Goal: Information Seeking & Learning: Learn about a topic

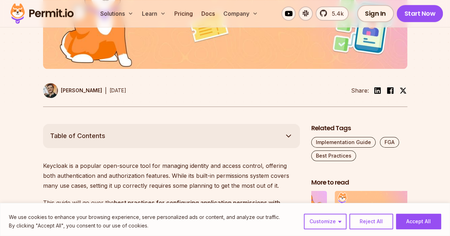
scroll to position [320, 0]
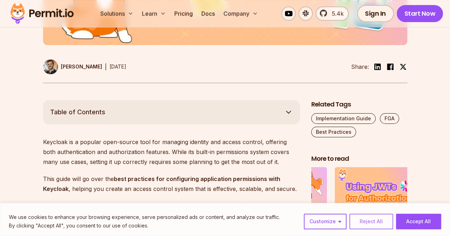
click at [360, 222] on button "Reject All" at bounding box center [371, 222] width 44 height 16
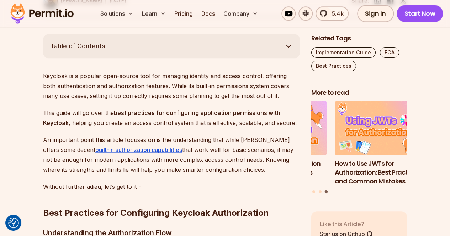
scroll to position [427, 0]
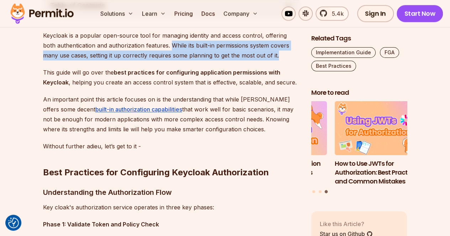
drag, startPoint x: 159, startPoint y: 43, endPoint x: 266, endPoint y: 53, distance: 108.2
click at [266, 53] on p "Keycloak is a popular open-source tool for managing identity and access control…" at bounding box center [171, 46] width 257 height 30
click at [266, 56] on p "Keycloak is a popular open-source tool for managing identity and access control…" at bounding box center [171, 46] width 257 height 30
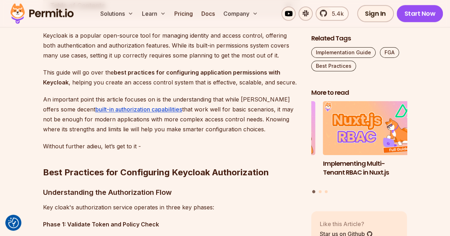
click at [65, 73] on p "This guide will go over the best practices for configuring application permissi…" at bounding box center [171, 78] width 257 height 20
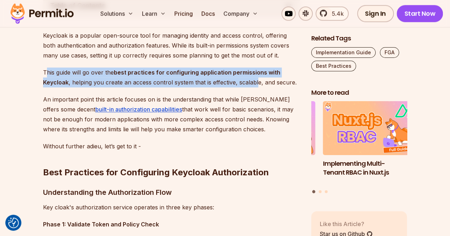
drag, startPoint x: 82, startPoint y: 74, endPoint x: 256, endPoint y: 82, distance: 174.4
click at [256, 82] on p "This guide will go over the best practices for configuring application permissi…" at bounding box center [171, 78] width 257 height 20
click at [166, 74] on strong "best practices for configuring application permissions with Keycloak" at bounding box center [161, 77] width 237 height 17
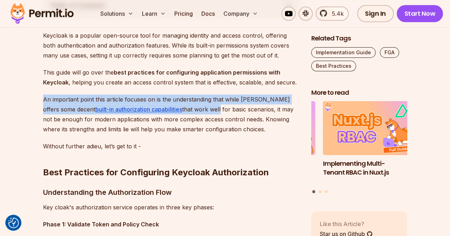
drag, startPoint x: 35, startPoint y: 101, endPoint x: 190, endPoint y: 105, distance: 154.8
click at [190, 105] on p "An important point this article focuses on is the understanding that while Keyc…" at bounding box center [171, 115] width 257 height 40
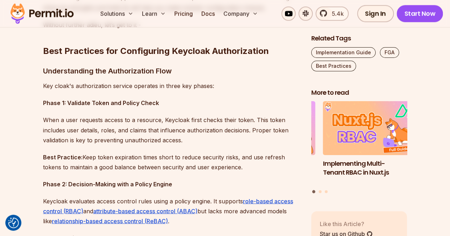
scroll to position [569, 0]
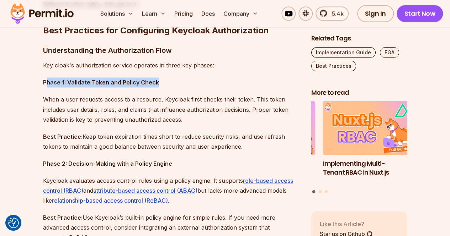
drag, startPoint x: 47, startPoint y: 84, endPoint x: 191, endPoint y: 86, distance: 144.8
click at [191, 86] on p "Phase 1: Validate Token and Policy Check" at bounding box center [171, 83] width 257 height 10
click at [181, 86] on p "Phase 1: Validate Token and Policy Check" at bounding box center [171, 83] width 257 height 10
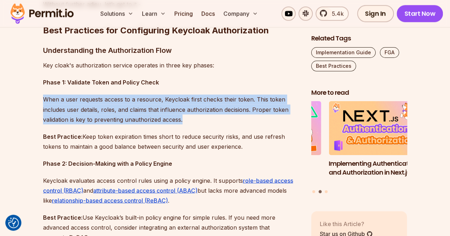
drag, startPoint x: 200, startPoint y: 123, endPoint x: 36, endPoint y: 101, distance: 165.9
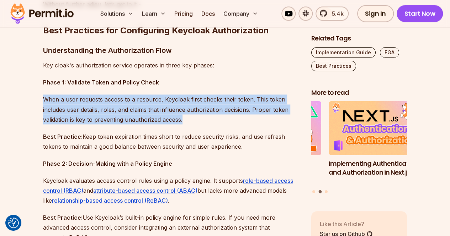
drag, startPoint x: 209, startPoint y: 115, endPoint x: 32, endPoint y: 94, distance: 178.7
click at [177, 120] on p "When a user requests access to a resource, Keycloak first checks their token. T…" at bounding box center [171, 110] width 257 height 30
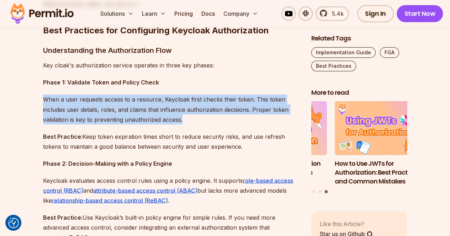
drag, startPoint x: 252, startPoint y: 149, endPoint x: 42, endPoint y: 126, distance: 211.1
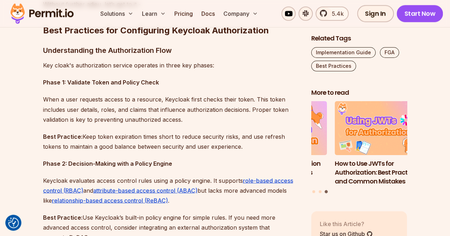
click at [234, 115] on p "When a user requests access to a resource, Keycloak first checks their token. T…" at bounding box center [171, 110] width 257 height 30
drag, startPoint x: 252, startPoint y: 145, endPoint x: 1, endPoint y: 121, distance: 251.5
click at [215, 119] on p "When a user requests access to a resource, Keycloak first checks their token. T…" at bounding box center [171, 110] width 257 height 30
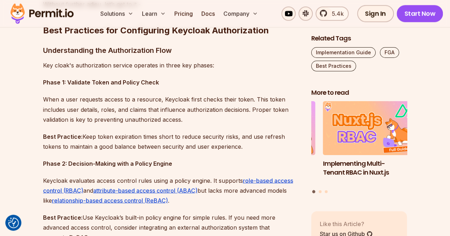
drag, startPoint x: 107, startPoint y: 148, endPoint x: 242, endPoint y: 148, distance: 134.4
click at [242, 148] on p "Best Practice: Keep token expiration times short to reduce security risks, and …" at bounding box center [171, 142] width 257 height 20
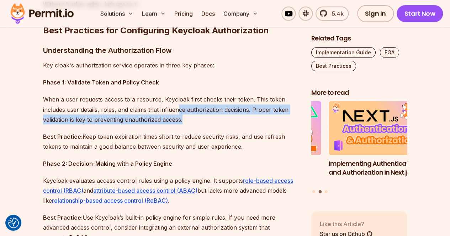
drag, startPoint x: 222, startPoint y: 123, endPoint x: 178, endPoint y: 109, distance: 46.2
click at [178, 109] on p "When a user requests access to a resource, Keycloak first checks their token. T…" at bounding box center [171, 110] width 257 height 30
click at [185, 118] on p "When a user requests access to a resource, Keycloak first checks their token. T…" at bounding box center [171, 110] width 257 height 30
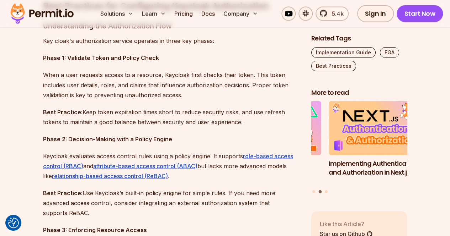
scroll to position [640, 0]
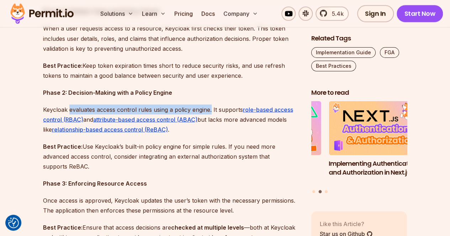
drag, startPoint x: 72, startPoint y: 110, endPoint x: 210, endPoint y: 107, distance: 138.4
click at [210, 107] on p "Keycloak evaluates access control rules using a policy engine. It supports role…" at bounding box center [171, 120] width 257 height 30
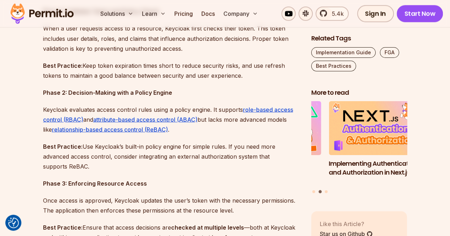
click at [211, 92] on p "Phase 2: Decision-Making with a Policy Engine" at bounding box center [171, 92] width 257 height 10
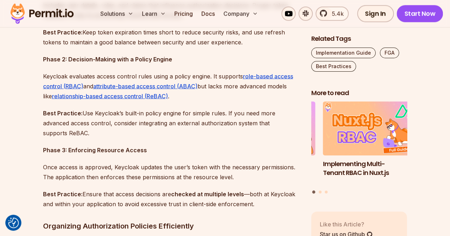
scroll to position [711, 0]
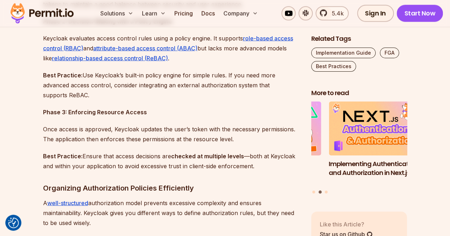
drag, startPoint x: 182, startPoint y: 98, endPoint x: 118, endPoint y: 93, distance: 64.6
click at [118, 93] on p "Best Practice: Use Keycloak’s built-in policy engine for simple rules. If you n…" at bounding box center [171, 85] width 257 height 30
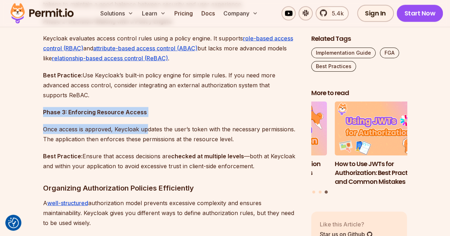
drag, startPoint x: 42, startPoint y: 112, endPoint x: 148, endPoint y: 117, distance: 105.8
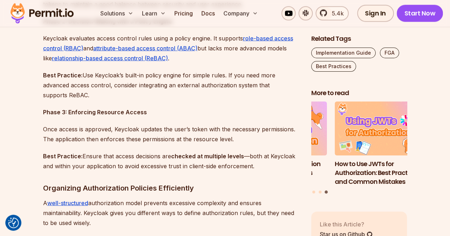
click at [233, 140] on p "Once access is approved, Keycloak updates the user’s token with the necessary p…" at bounding box center [171, 134] width 257 height 20
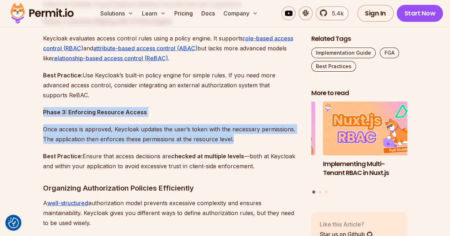
drag, startPoint x: 234, startPoint y: 133, endPoint x: 42, endPoint y: 116, distance: 192.5
click at [239, 138] on p "Once access is approved, Keycloak updates the user’s token with the necessary p…" at bounding box center [171, 134] width 257 height 20
drag, startPoint x: 185, startPoint y: 128, endPoint x: 20, endPoint y: 112, distance: 165.1
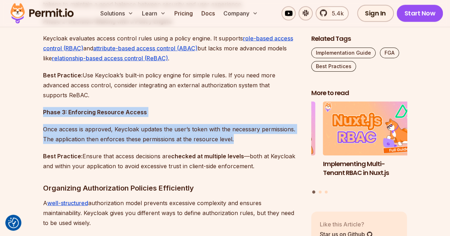
drag, startPoint x: 256, startPoint y: 142, endPoint x: 37, endPoint y: 107, distance: 221.9
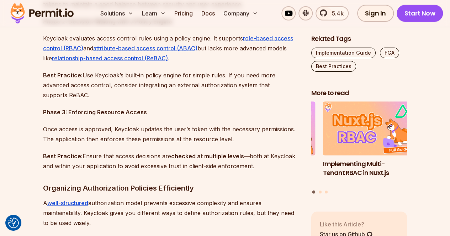
click at [126, 96] on p "Best Practice: Use Keycloak’s built-in policy engine for simple rules. If you n…" at bounding box center [171, 85] width 257 height 30
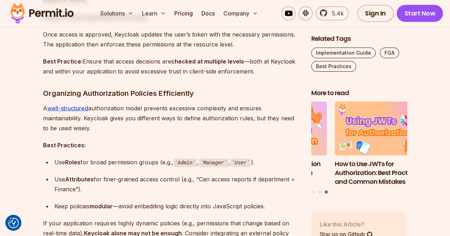
scroll to position [818, 0]
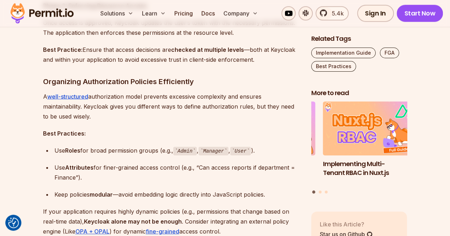
drag, startPoint x: 147, startPoint y: 118, endPoint x: 144, endPoint y: 112, distance: 6.7
click at [144, 112] on p "A well-structured authorization model prevents excessive complexity and ensures…" at bounding box center [171, 107] width 257 height 30
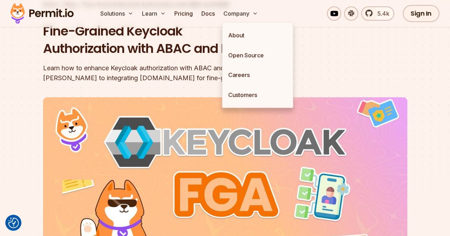
scroll to position [36, 0]
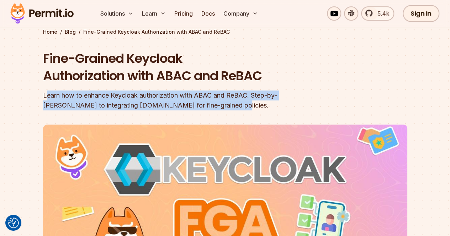
drag, startPoint x: 204, startPoint y: 109, endPoint x: 46, endPoint y: 97, distance: 159.1
click at [46, 97] on div "Learn how to enhance Keycloak authorization with ABAC and ReBAC. Step-by-step g…" at bounding box center [179, 101] width 273 height 20
click at [60, 104] on div "Learn how to enhance Keycloak authorization with ABAC and ReBAC. Step-by-step g…" at bounding box center [179, 101] width 273 height 20
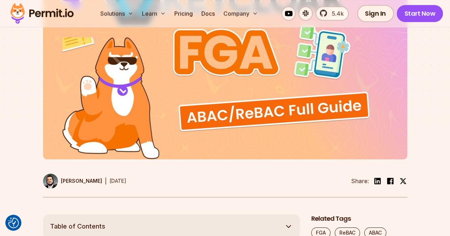
scroll to position [356, 0]
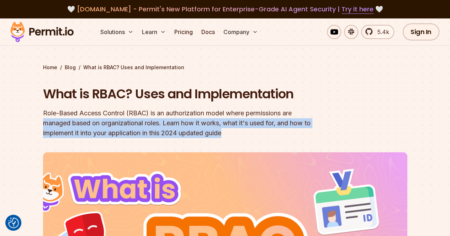
drag, startPoint x: 50, startPoint y: 121, endPoint x: 246, endPoint y: 131, distance: 196.2
click at [246, 131] on section "Home / Blog / What is RBAC? Uses and Implementation What is RBAC? Uses and Impl…" at bounding box center [225, 215] width 450 height 394
click at [248, 132] on div "Role-Based Access Control (RBAC) is an authorization model where permissions ar…" at bounding box center [179, 123] width 273 height 30
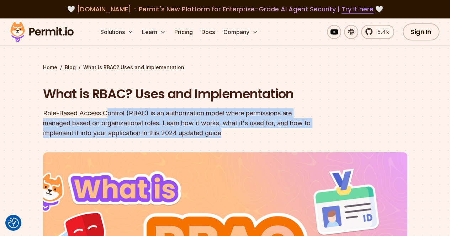
drag, startPoint x: 274, startPoint y: 132, endPoint x: 109, endPoint y: 114, distance: 166.0
click at [109, 114] on div "Role-Based Access Control (RBAC) is an authorization model where permissions ar…" at bounding box center [179, 123] width 273 height 30
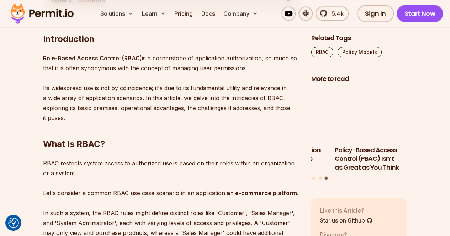
scroll to position [427, 0]
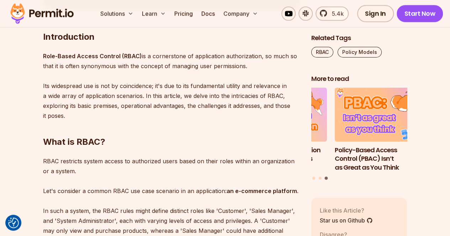
drag, startPoint x: 54, startPoint y: 66, endPoint x: 257, endPoint y: 69, distance: 202.4
click at [257, 69] on p "Role-Based Access Control (RBAC) is a cornerstone of application authorization,…" at bounding box center [171, 86] width 257 height 70
click at [254, 78] on p "Role-Based Access Control (RBAC) is a cornerstone of application authorization,…" at bounding box center [171, 86] width 257 height 70
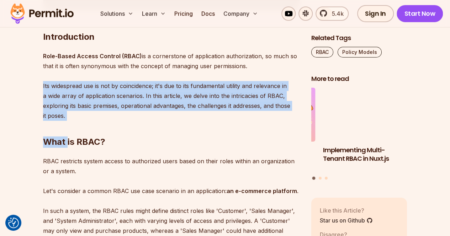
drag, startPoint x: 43, startPoint y: 87, endPoint x: 67, endPoint y: 113, distance: 35.5
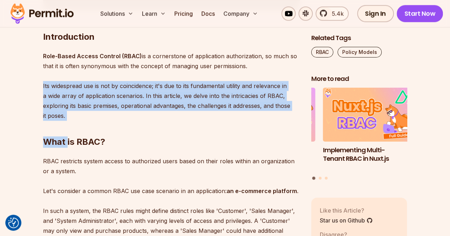
click at [67, 113] on h2 "What is RBAC?" at bounding box center [171, 128] width 257 height 40
drag, startPoint x: 47, startPoint y: 90, endPoint x: 69, endPoint y: 113, distance: 31.7
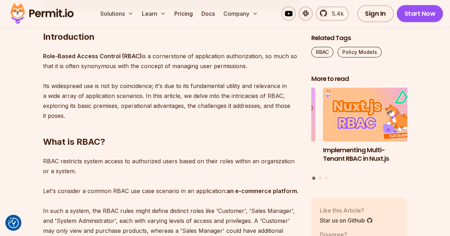
click at [80, 119] on h2 "What is RBAC?" at bounding box center [171, 128] width 257 height 40
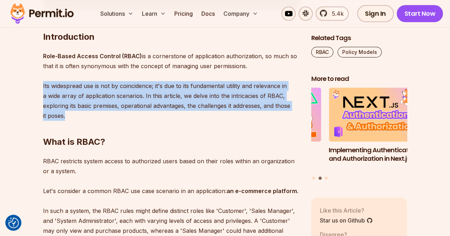
drag, startPoint x: 42, startPoint y: 87, endPoint x: 65, endPoint y: 113, distance: 34.2
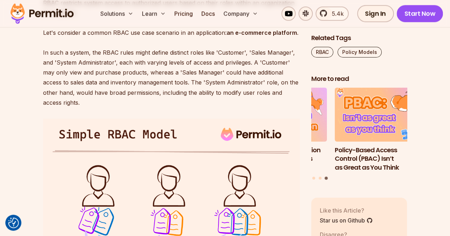
scroll to position [569, 0]
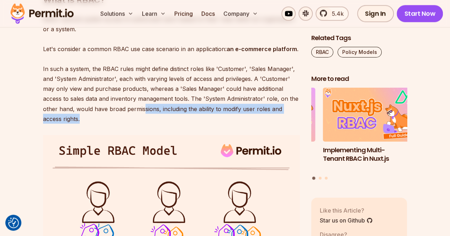
drag, startPoint x: 155, startPoint y: 116, endPoint x: 143, endPoint y: 113, distance: 12.3
click at [143, 113] on p "RBAC restricts system access to authorized users based on their roles within an…" at bounding box center [171, 69] width 257 height 110
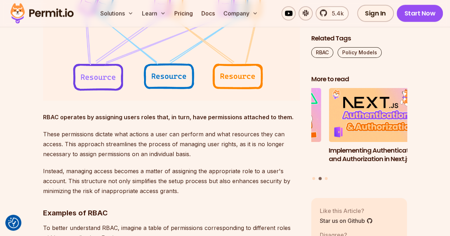
scroll to position [854, 0]
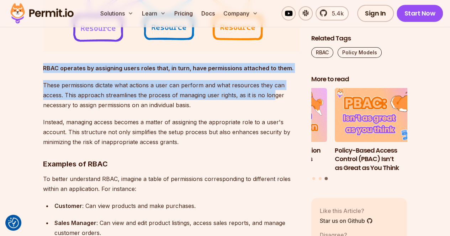
drag, startPoint x: 43, startPoint y: 69, endPoint x: 263, endPoint y: 96, distance: 221.4
click at [199, 95] on p "These permissions dictate what actions a user can perform and what resources th…" at bounding box center [171, 95] width 257 height 30
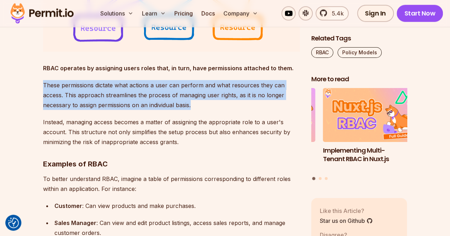
drag, startPoint x: 209, startPoint y: 100, endPoint x: 38, endPoint y: 83, distance: 172.2
drag, startPoint x: 209, startPoint y: 105, endPoint x: 30, endPoint y: 89, distance: 180.0
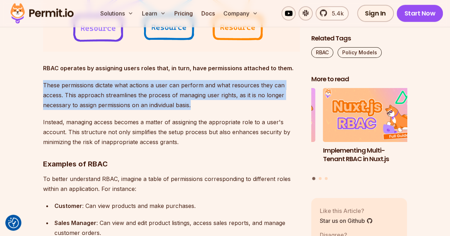
click at [178, 107] on p "These permissions dictate what actions a user can perform and what resources th…" at bounding box center [171, 95] width 257 height 30
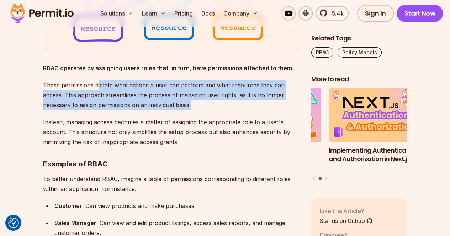
drag, startPoint x: 99, startPoint y: 84, endPoint x: 195, endPoint y: 106, distance: 98.3
click at [195, 106] on p "These permissions dictate what actions a user can perform and what resources th…" at bounding box center [171, 95] width 257 height 30
click at [200, 107] on p "These permissions dictate what actions a user can perform and what resources th…" at bounding box center [171, 95] width 257 height 30
drag, startPoint x: 212, startPoint y: 106, endPoint x: 41, endPoint y: 89, distance: 172.2
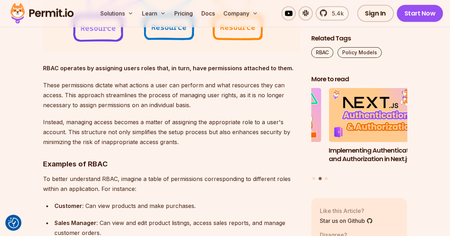
click at [182, 138] on p "Instead, managing access becomes a matter of assigning the appropriate role to …" at bounding box center [171, 132] width 257 height 30
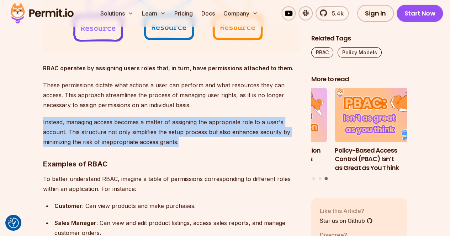
drag, startPoint x: 214, startPoint y: 145, endPoint x: 34, endPoint y: 125, distance: 181.4
click at [191, 139] on p "Instead, managing access becomes a matter of assigning the appropriate role to …" at bounding box center [171, 132] width 257 height 30
drag, startPoint x: 210, startPoint y: 144, endPoint x: 14, endPoint y: 123, distance: 196.7
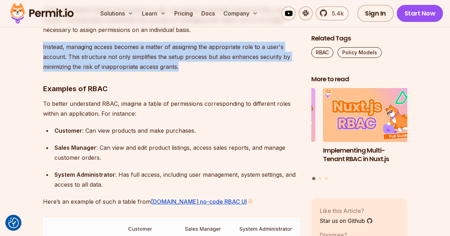
scroll to position [960, 0]
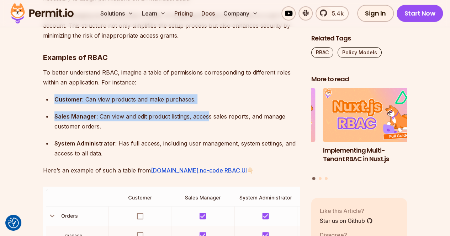
drag, startPoint x: 147, startPoint y: 74, endPoint x: 208, endPoint y: 120, distance: 76.2
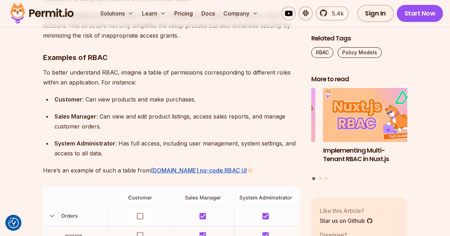
click at [132, 80] on p "To better understand RBAC, imagine a table of permissions corresponding to diff…" at bounding box center [171, 78] width 257 height 20
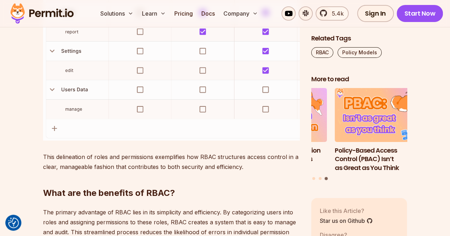
scroll to position [1316, 0]
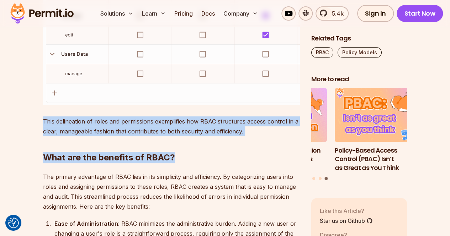
drag, startPoint x: 36, startPoint y: 123, endPoint x: 250, endPoint y: 128, distance: 214.9
click at [249, 128] on h2 "What are the benefits of RBAC?" at bounding box center [171, 144] width 257 height 40
click at [259, 128] on h2 "What are the benefits of RBAC?" at bounding box center [171, 144] width 257 height 40
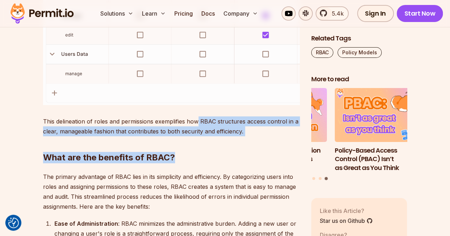
drag, startPoint x: 258, startPoint y: 129, endPoint x: 198, endPoint y: 123, distance: 60.8
click at [198, 123] on p "This delineation of roles and permissions exemplifies how RBAC structures acces…" at bounding box center [171, 127] width 257 height 20
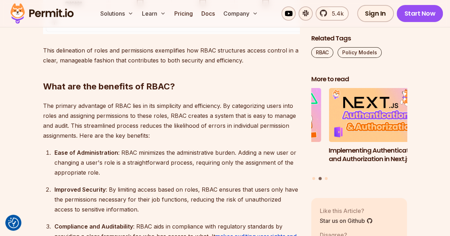
scroll to position [1458, 0]
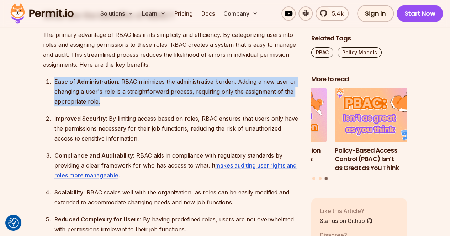
drag, startPoint x: 160, startPoint y: 104, endPoint x: 47, endPoint y: 85, distance: 114.3
click at [52, 85] on li "Ease of Administration : RBAC minimizes the administrative burden. Adding a new…" at bounding box center [176, 92] width 248 height 30
click at [140, 104] on div "Ease of Administration : RBAC minimizes the administrative burden. Adding a new…" at bounding box center [176, 92] width 245 height 30
drag, startPoint x: 158, startPoint y: 104, endPoint x: 52, endPoint y: 83, distance: 107.3
click at [52, 83] on li "Ease of Administration : RBAC minimizes the administrative burden. Adding a new…" at bounding box center [176, 92] width 248 height 30
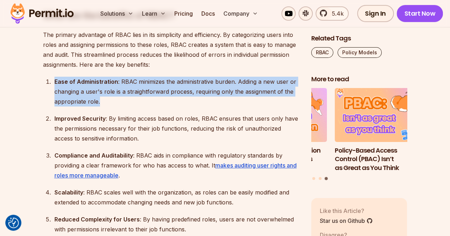
click at [112, 98] on div "Ease of Administration : RBAC minimizes the administrative burden. Adding a new…" at bounding box center [176, 92] width 245 height 30
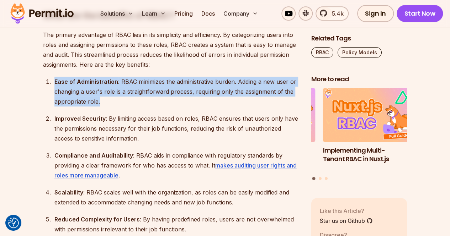
click at [136, 101] on div "Ease of Administration : RBAC minimizes the administrative burden. Adding a new…" at bounding box center [176, 92] width 245 height 30
drag, startPoint x: 147, startPoint y: 102, endPoint x: 46, endPoint y: 83, distance: 102.1
click at [52, 83] on li "Ease of Administration : RBAC minimizes the administrative burden. Adding a new…" at bounding box center [176, 92] width 248 height 30
click at [115, 102] on div "Ease of Administration : RBAC minimizes the administrative burden. Adding a new…" at bounding box center [176, 92] width 245 height 30
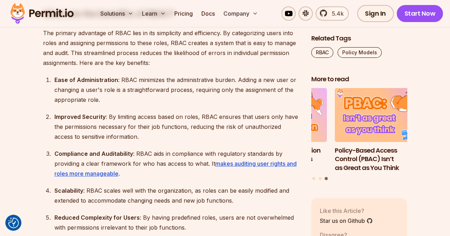
scroll to position [1494, 0]
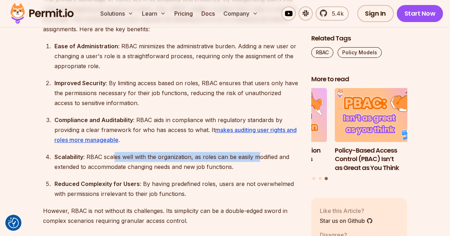
drag, startPoint x: 115, startPoint y: 155, endPoint x: 260, endPoint y: 161, distance: 145.2
click at [260, 161] on div "Scalability : RBAC scales well with the organization, as roles can be easily mo…" at bounding box center [176, 162] width 245 height 20
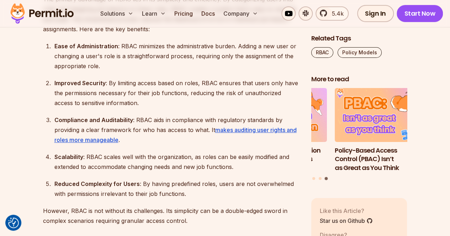
click at [253, 169] on div "Scalability : RBAC scales well with the organization, as roles can be easily mo…" at bounding box center [176, 162] width 245 height 20
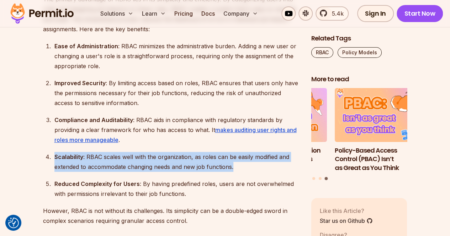
drag, startPoint x: 262, startPoint y: 169, endPoint x: 131, endPoint y: 151, distance: 132.1
click at [131, 151] on ol "Ease of Administration : RBAC minimizes the administrative burden. Adding a new…" at bounding box center [171, 120] width 257 height 158
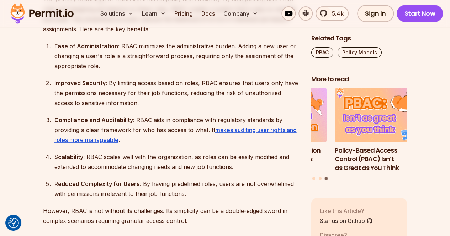
click at [166, 185] on div "Reduced Complexity for Users : By having predefined roles, users are not overwh…" at bounding box center [176, 189] width 245 height 20
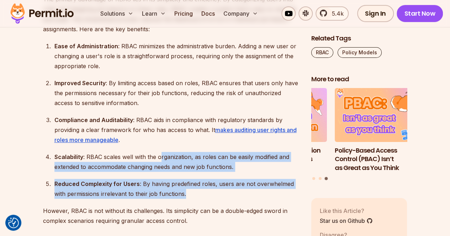
drag, startPoint x: 204, startPoint y: 191, endPoint x: 159, endPoint y: 161, distance: 53.7
click at [159, 161] on ol "Ease of Administration : RBAC minimizes the administrative burden. Adding a new…" at bounding box center [171, 120] width 257 height 158
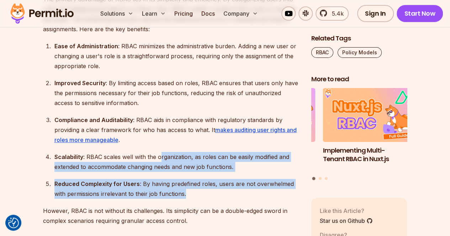
click at [248, 166] on div "Scalability : RBAC scales well with the organization, as roles can be easily mo…" at bounding box center [176, 162] width 245 height 20
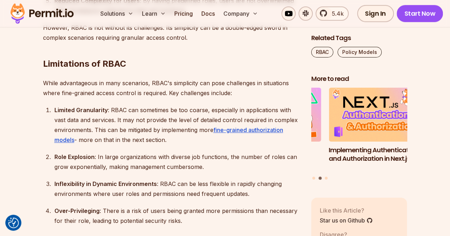
scroll to position [1707, 0]
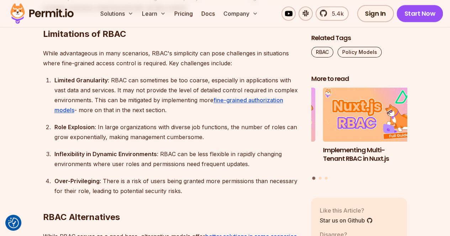
drag, startPoint x: 90, startPoint y: 91, endPoint x: 167, endPoint y: 108, distance: 78.5
click at [167, 108] on div "Limited Granularity : RBAC can sometimes be too coarse, especially in applicati…" at bounding box center [176, 95] width 245 height 40
click at [169, 110] on div "Limited Granularity : RBAC can sometimes be too coarse, especially in applicati…" at bounding box center [176, 95] width 245 height 40
drag, startPoint x: 186, startPoint y: 111, endPoint x: 139, endPoint y: 91, distance: 51.6
click at [139, 91] on div "Limited Granularity : RBAC can sometimes be too coarse, especially in applicati…" at bounding box center [176, 95] width 245 height 40
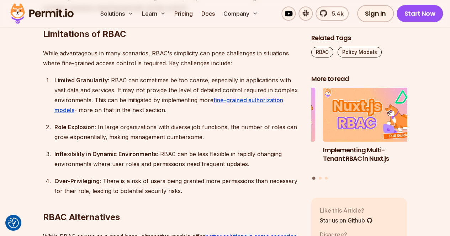
click at [178, 119] on ol "Limited Granularity : RBAC can sometimes be too coarse, especially in applicati…" at bounding box center [171, 135] width 257 height 121
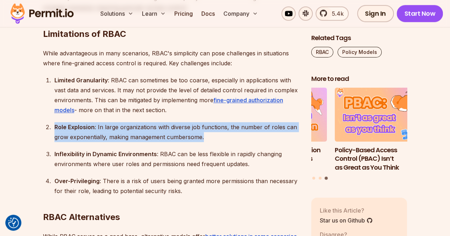
drag, startPoint x: 51, startPoint y: 126, endPoint x: 238, endPoint y: 138, distance: 187.8
click at [238, 138] on li "Role Explosion : In large organizations with diverse job functions, the number …" at bounding box center [176, 132] width 248 height 20
click at [238, 138] on div "Role Explosion : In large organizations with diverse job functions, the number …" at bounding box center [176, 132] width 245 height 20
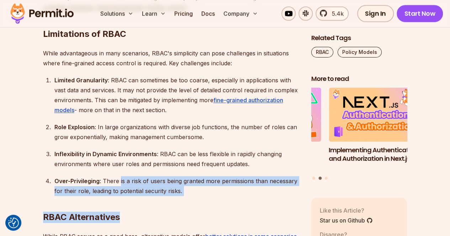
drag, startPoint x: 201, startPoint y: 190, endPoint x: 119, endPoint y: 182, distance: 82.2
click at [178, 186] on div "Over-Privileging : There is a risk of users being granted more permissions than…" at bounding box center [176, 186] width 245 height 20
drag, startPoint x: 213, startPoint y: 196, endPoint x: 145, endPoint y: 177, distance: 71.3
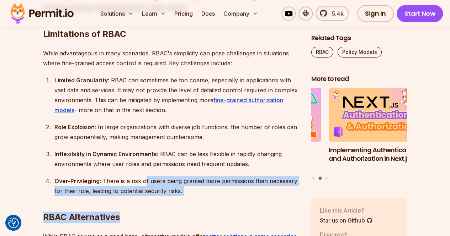
click at [152, 185] on div "Over-Privileging : There is a risk of users being granted more permissions than…" at bounding box center [176, 186] width 245 height 20
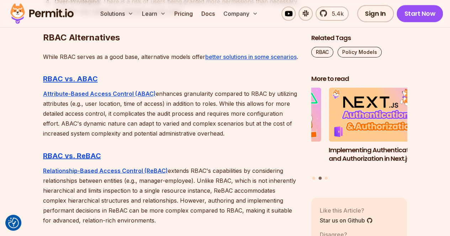
scroll to position [1956, 0]
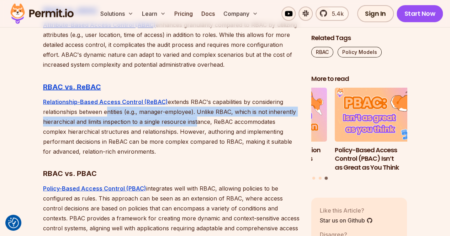
drag, startPoint x: 103, startPoint y: 124, endPoint x: 195, endPoint y: 133, distance: 92.2
click at [195, 133] on p "Relationship-Based Access Control (ReBAC) extends RBAC's capabilities by consid…" at bounding box center [171, 127] width 257 height 60
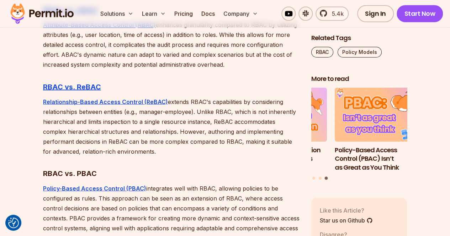
click at [180, 156] on p "Relationship-Based Access Control (ReBAC) extends RBAC's capabilities by consid…" at bounding box center [171, 127] width 257 height 60
drag, startPoint x: 200, startPoint y: 158, endPoint x: 166, endPoint y: 116, distance: 54.4
click at [166, 116] on p "Relationship-Based Access Control (ReBAC) extends RBAC's capabilities by consid…" at bounding box center [171, 127] width 257 height 60
click at [176, 156] on p "Relationship-Based Access Control (ReBAC) extends RBAC's capabilities by consid…" at bounding box center [171, 127] width 257 height 60
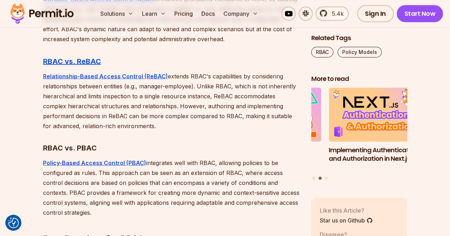
scroll to position [2027, 0]
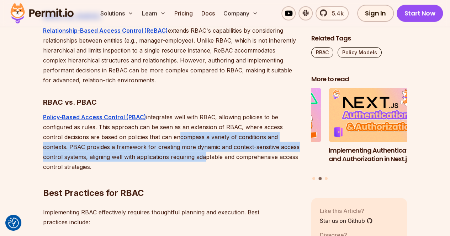
drag, startPoint x: 182, startPoint y: 171, endPoint x: 156, endPoint y: 146, distance: 35.5
click at [156, 146] on p "Policy-Based Access Control (PBAC) integrates well with RBAC, allowing policies…" at bounding box center [171, 142] width 257 height 60
click at [158, 168] on p "Policy-Based Access Control (PBAC) integrates well with RBAC, allowing policies…" at bounding box center [171, 142] width 257 height 60
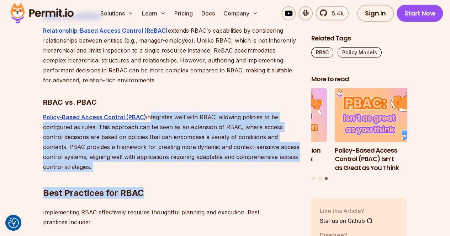
drag, startPoint x: 185, startPoint y: 168, endPoint x: 147, endPoint y: 126, distance: 57.1
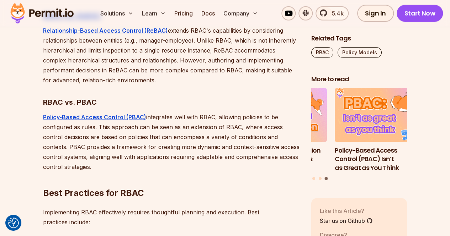
click at [146, 127] on p "Policy-Based Access Control (PBAC) integrates well with RBAC, allowing policies…" at bounding box center [171, 142] width 257 height 60
click at [180, 108] on h3 "RBAC vs. PBAC" at bounding box center [171, 102] width 257 height 11
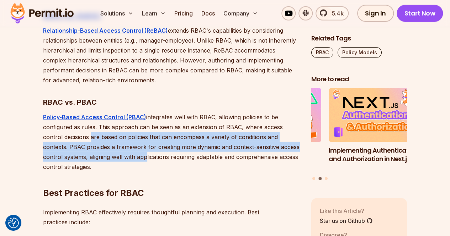
drag, startPoint x: 68, startPoint y: 145, endPoint x: 121, endPoint y: 162, distance: 56.5
click at [121, 162] on p "Policy-Based Access Control (PBAC) integrates well with RBAC, allowing policies…" at bounding box center [171, 142] width 257 height 60
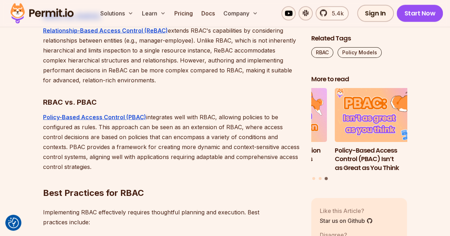
click at [102, 175] on h2 "Best Practices for RBAC" at bounding box center [171, 179] width 257 height 40
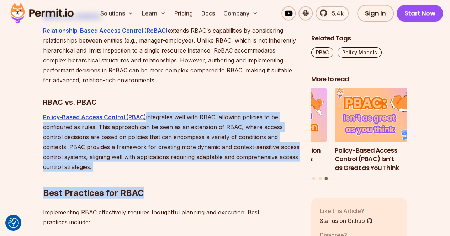
drag, startPoint x: 170, startPoint y: 176, endPoint x: 143, endPoint y: 132, distance: 52.2
click at [146, 177] on h2 "Best Practices for RBAC" at bounding box center [171, 179] width 257 height 40
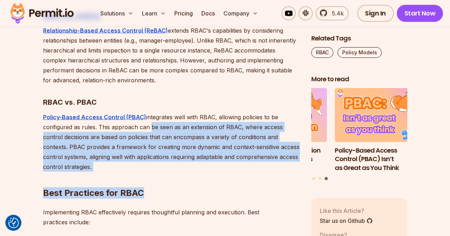
drag, startPoint x: 154, startPoint y: 175, endPoint x: 147, endPoint y: 133, distance: 41.8
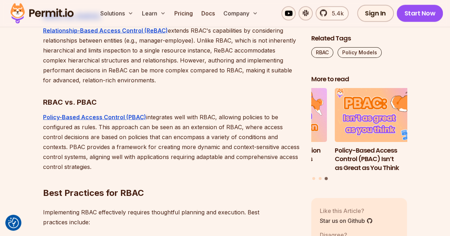
click at [146, 128] on p "Policy-Based Access Control (PBAC) integrates well with RBAC, allowing policies…" at bounding box center [171, 142] width 257 height 60
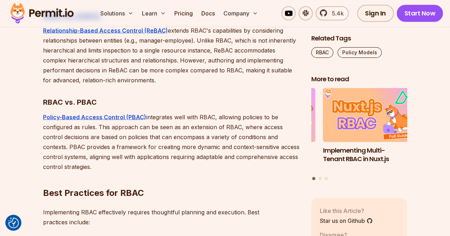
drag, startPoint x: 145, startPoint y: 128, endPoint x: 90, endPoint y: 172, distance: 70.3
click at [90, 172] on p "Policy-Based Access Control (PBAC) integrates well with RBAC, allowing policies…" at bounding box center [171, 142] width 257 height 60
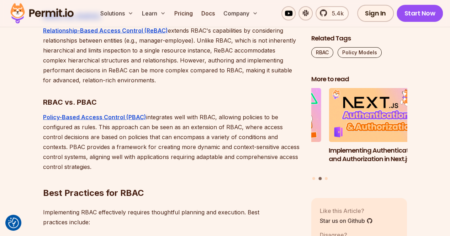
click at [128, 173] on h2 "Best Practices for RBAC" at bounding box center [171, 179] width 257 height 40
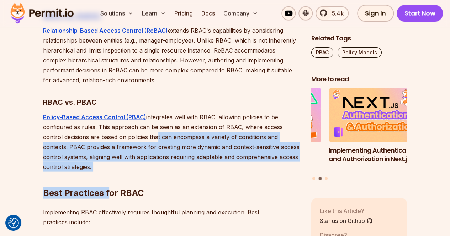
drag, startPoint x: 109, startPoint y: 179, endPoint x: 135, endPoint y: 151, distance: 38.0
click at [82, 165] on p "Policy-Based Access Control (PBAC) integrates well with RBAC, allowing policies…" at bounding box center [171, 142] width 257 height 60
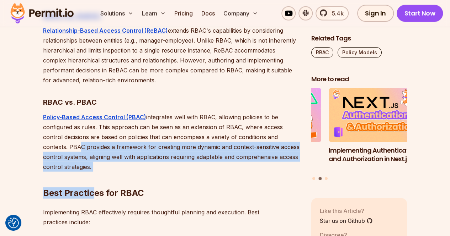
drag, startPoint x: 53, startPoint y: 158, endPoint x: 93, endPoint y: 174, distance: 42.7
click at [112, 167] on p "Policy-Based Access Control (PBAC) integrates well with RBAC, allowing policies…" at bounding box center [171, 142] width 257 height 60
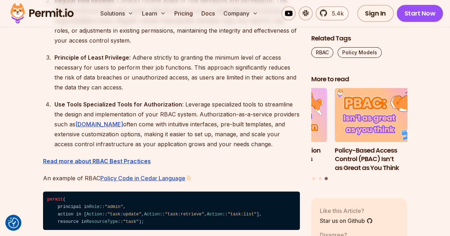
scroll to position [2312, 0]
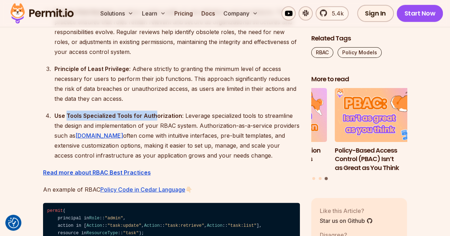
drag, startPoint x: 67, startPoint y: 127, endPoint x: 153, endPoint y: 122, distance: 86.2
click at [153, 119] on strong "Use Tools Specialized Tools for Authorization" at bounding box center [118, 115] width 128 height 7
click at [148, 104] on div "Principle of Least Privilege : Adhere strictly to granting the minimum level of…" at bounding box center [176, 84] width 245 height 40
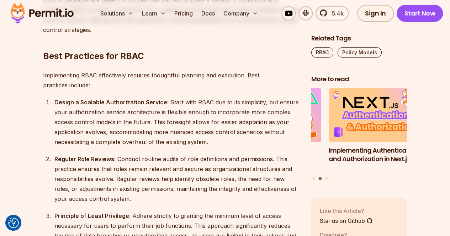
scroll to position [2169, 0]
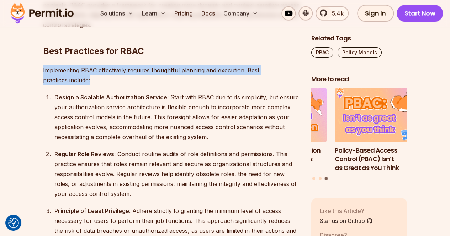
drag, startPoint x: 41, startPoint y: 79, endPoint x: 110, endPoint y: 94, distance: 70.6
click at [110, 85] on p "Implementing RBAC effectively requires thoughtful planning and execution. Best …" at bounding box center [171, 75] width 257 height 20
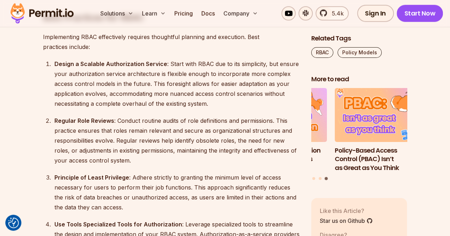
scroll to position [2240, 0]
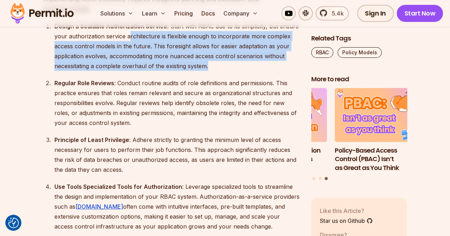
drag, startPoint x: 221, startPoint y: 75, endPoint x: 127, endPoint y: 46, distance: 98.3
click at [127, 46] on div "Design a Scalable Authorization Service : Start with RBAC due to its simplicity…" at bounding box center [176, 46] width 245 height 50
click at [219, 71] on div "Design a Scalable Authorization Service : Start with RBAC due to its simplicity…" at bounding box center [176, 46] width 245 height 50
drag, startPoint x: 239, startPoint y: 78, endPoint x: 74, endPoint y: 47, distance: 167.8
click at [74, 47] on div "Design a Scalable Authorization Service : Start with RBAC due to its simplicity…" at bounding box center [176, 46] width 245 height 50
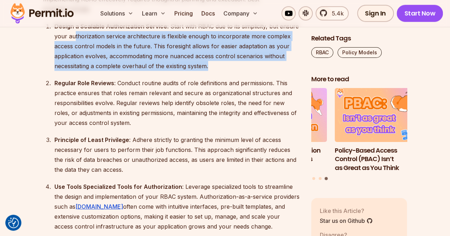
click at [225, 71] on div "Design a Scalable Authorization Service : Start with RBAC due to its simplicity…" at bounding box center [176, 46] width 245 height 50
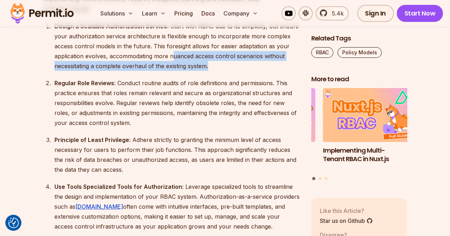
drag, startPoint x: 243, startPoint y: 79, endPoint x: 171, endPoint y: 61, distance: 73.8
click at [171, 61] on div "Design a Scalable Authorization Service : Start with RBAC due to its simplicity…" at bounding box center [176, 46] width 245 height 50
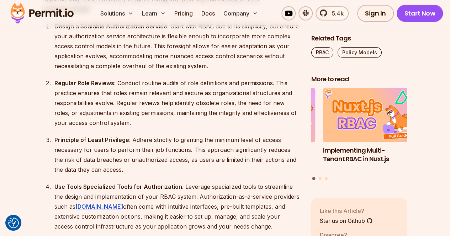
click at [147, 59] on div "Design a Scalable Authorization Service : Start with RBAC due to its simplicity…" at bounding box center [176, 46] width 245 height 50
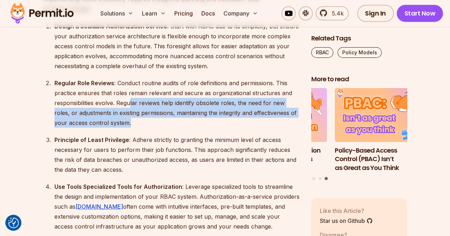
drag, startPoint x: 174, startPoint y: 123, endPoint x: 236, endPoint y: 135, distance: 63.8
click at [236, 128] on div "Regular Role Reviews : Conduct routine audits of role definitions and permissio…" at bounding box center [176, 103] width 245 height 50
click at [175, 128] on div "Regular Role Reviews : Conduct routine audits of role definitions and permissio…" at bounding box center [176, 103] width 245 height 50
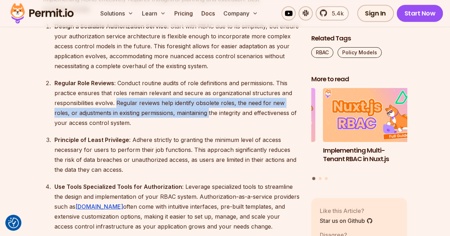
drag, startPoint x: 116, startPoint y: 112, endPoint x: 192, endPoint y: 124, distance: 77.1
click at [192, 124] on div "Regular Role Reviews : Conduct routine audits of role definitions and permissio…" at bounding box center [176, 103] width 245 height 50
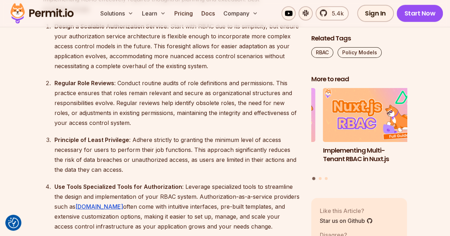
click at [189, 128] on div "Regular Role Reviews : Conduct routine audits of role definitions and permissio…" at bounding box center [176, 103] width 245 height 50
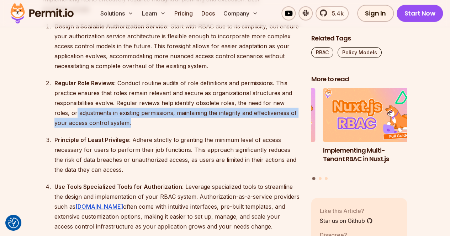
drag, startPoint x: 72, startPoint y: 125, endPoint x: 149, endPoint y: 139, distance: 78.5
click at [149, 139] on ol "Design a Scalable Authorization Service : Start with RBAC due to its simplicity…" at bounding box center [171, 126] width 257 height 211
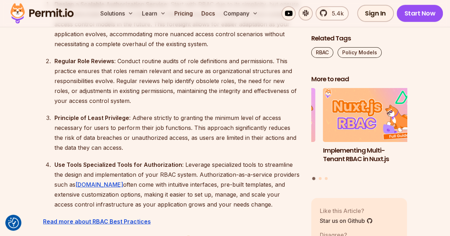
scroll to position [2276, 0]
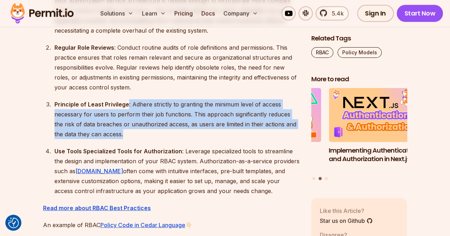
drag, startPoint x: 165, startPoint y: 143, endPoint x: 126, endPoint y: 115, distance: 48.0
click at [126, 115] on div "Principle of Least Privilege : Adhere strictly to granting the minimum level of…" at bounding box center [176, 120] width 245 height 40
click at [126, 108] on strong "Principle of Least Privilege" at bounding box center [91, 104] width 75 height 7
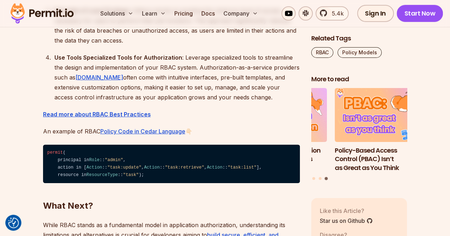
scroll to position [2383, 0]
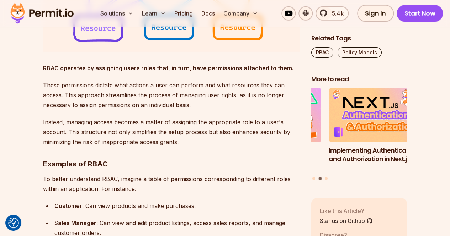
scroll to position [1031, 0]
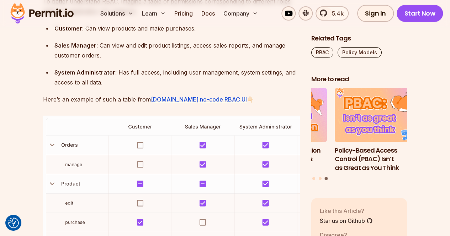
click at [246, 85] on div "System Administrator : Has full access, including user management, system setti…" at bounding box center [176, 78] width 245 height 20
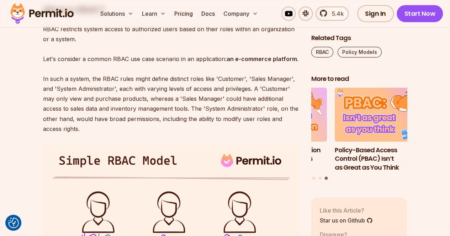
scroll to position [803, 0]
